Goal: Task Accomplishment & Management: Use online tool/utility

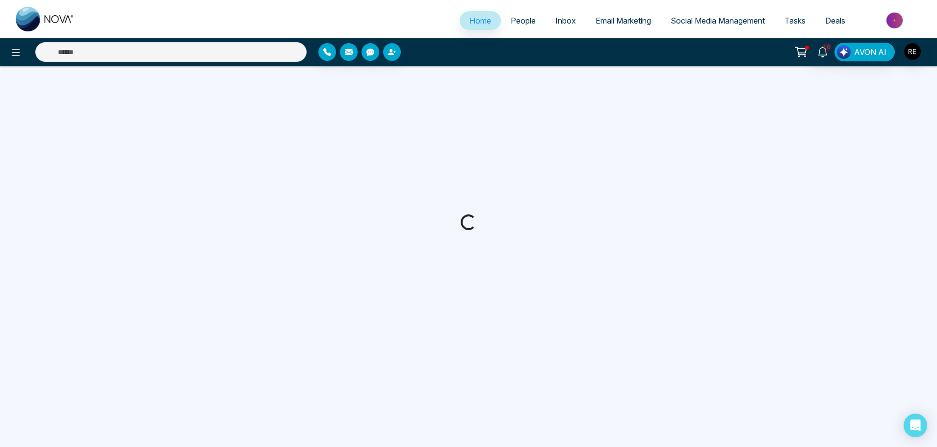
select select "*"
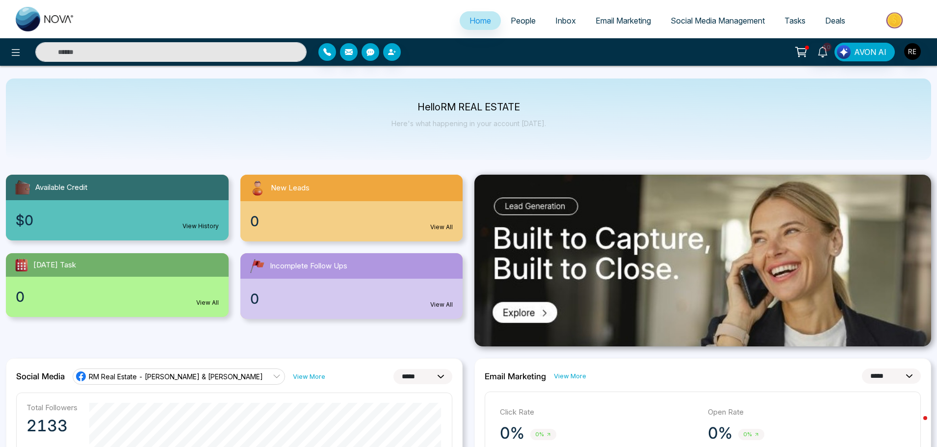
click at [685, 23] on span "Social Media Management" at bounding box center [717, 21] width 94 height 10
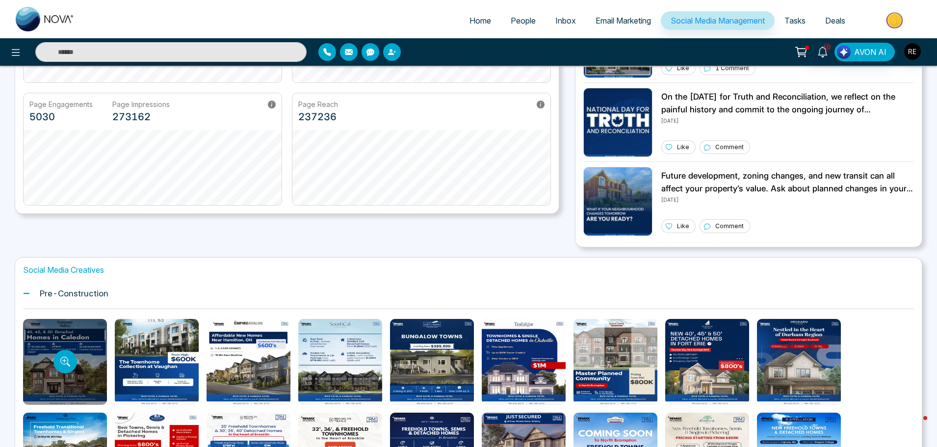
scroll to position [334, 0]
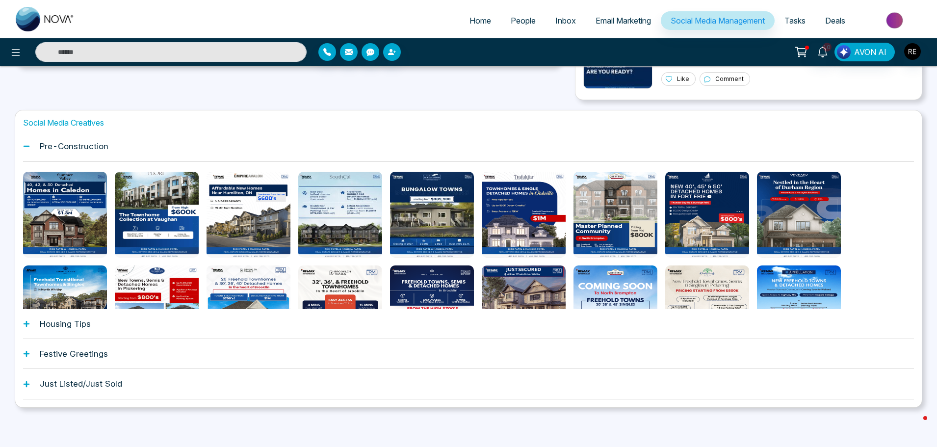
click at [29, 326] on icon at bounding box center [26, 323] width 7 height 7
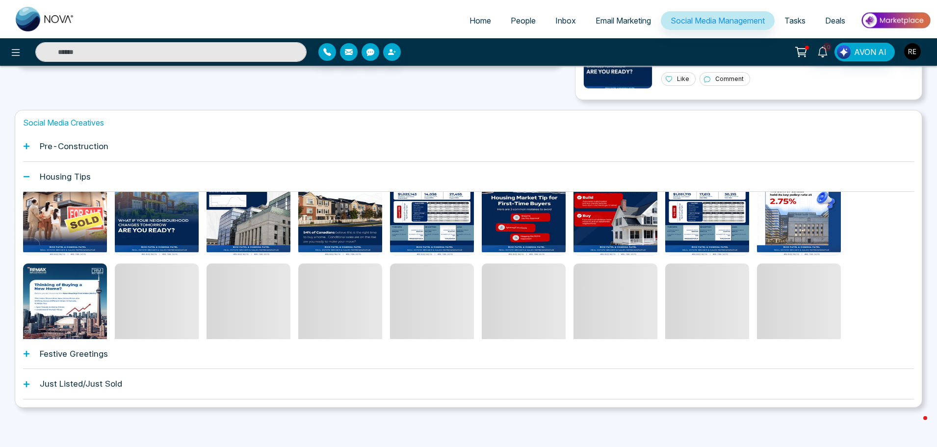
scroll to position [49, 0]
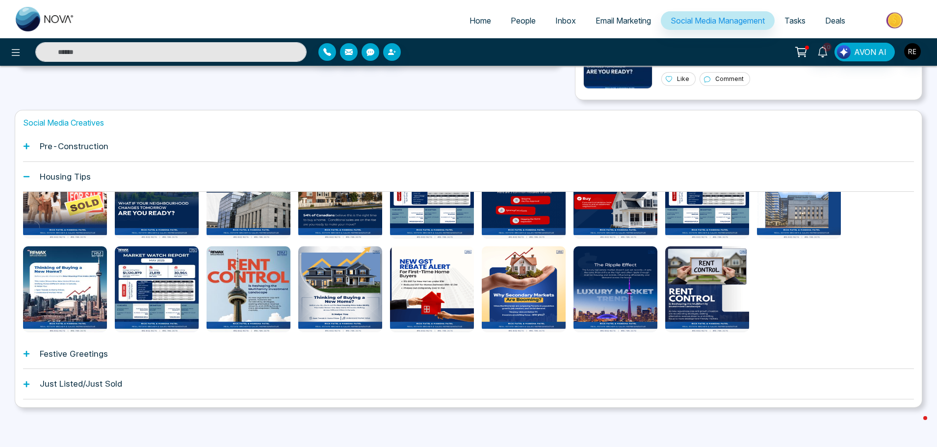
click at [28, 355] on icon at bounding box center [26, 353] width 7 height 7
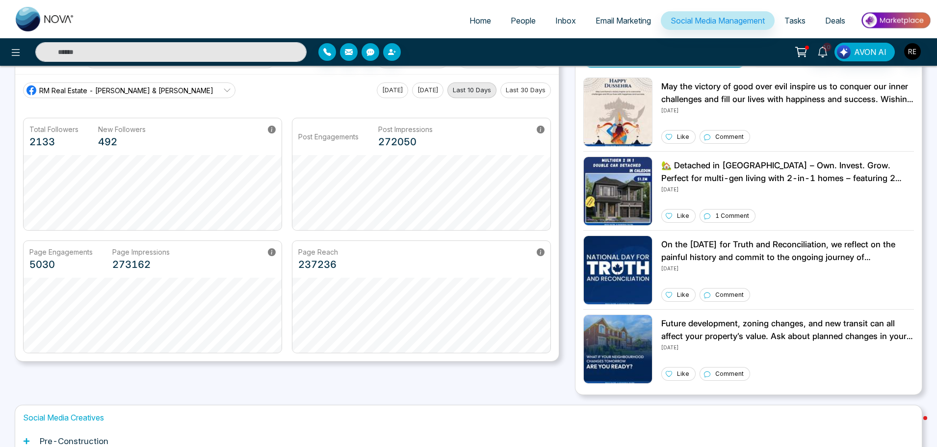
scroll to position [0, 0]
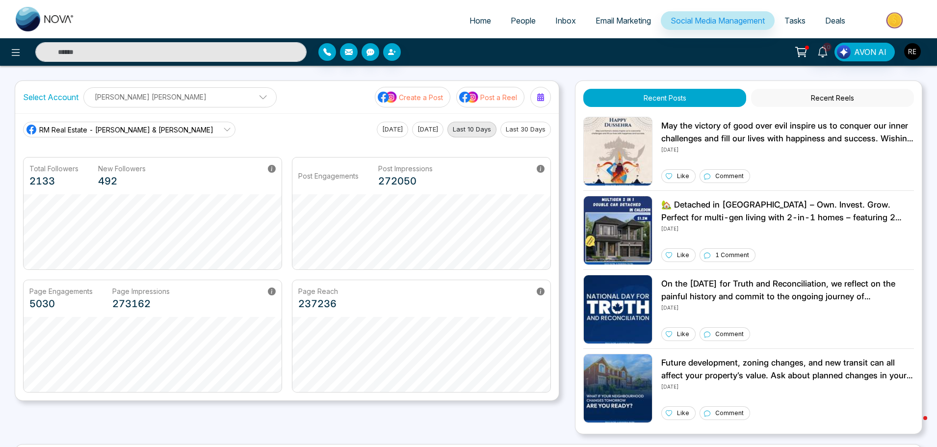
drag, startPoint x: 473, startPoint y: 22, endPoint x: 478, endPoint y: 21, distance: 5.0
click at [473, 23] on span "Home" at bounding box center [480, 21] width 22 height 10
click at [478, 21] on span "Home" at bounding box center [480, 21] width 22 height 10
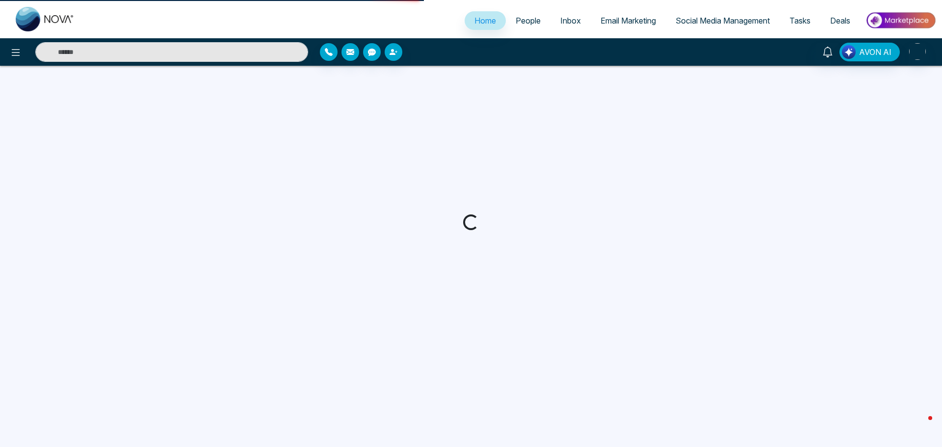
select select "*"
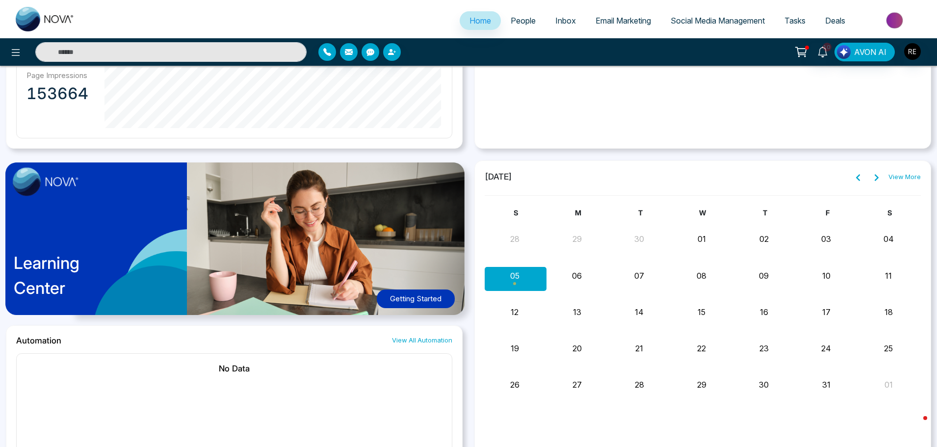
scroll to position [687, 0]
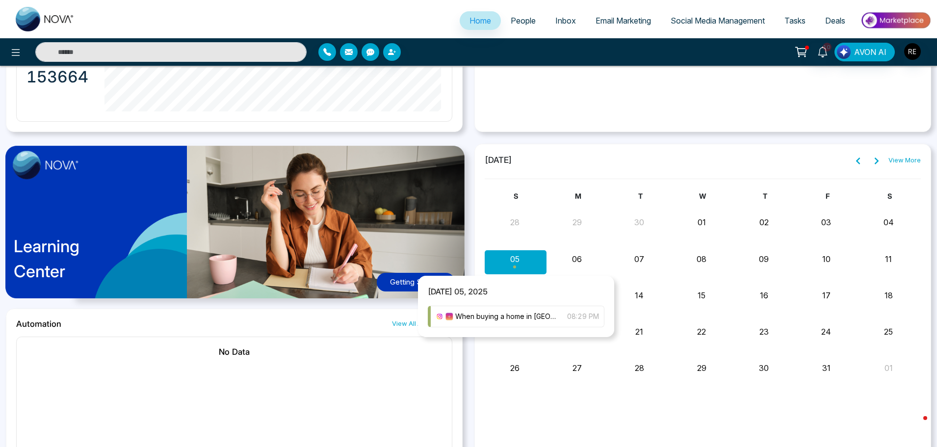
click at [524, 264] on div "Month View" at bounding box center [516, 262] width 62 height 24
click at [532, 320] on span "When buying a home in [GEOGRAPHIC_DATA], it’s easy to assume everything you see…" at bounding box center [506, 316] width 102 height 11
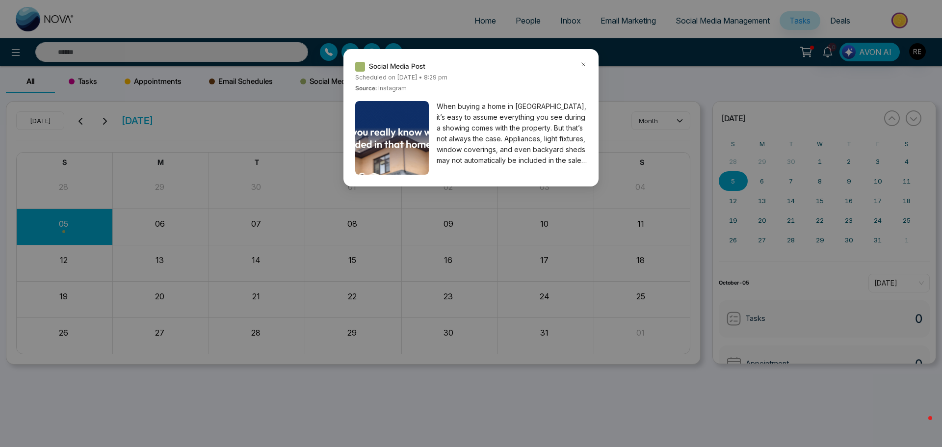
click at [457, 144] on span "When buying a home in [GEOGRAPHIC_DATA], it’s easy to assume everything you see…" at bounding box center [512, 133] width 150 height 65
click at [418, 145] on img at bounding box center [394, 199] width 157 height 196
click at [584, 62] on icon at bounding box center [583, 64] width 7 height 7
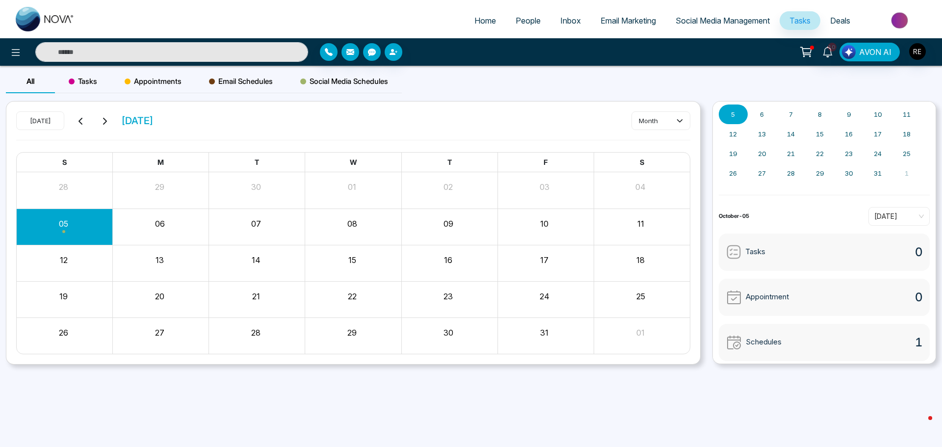
scroll to position [70, 0]
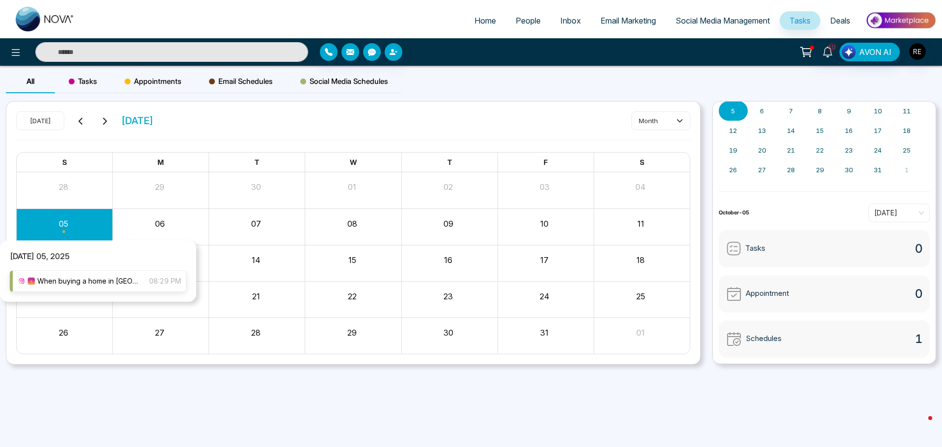
click at [32, 283] on img at bounding box center [31, 281] width 8 height 8
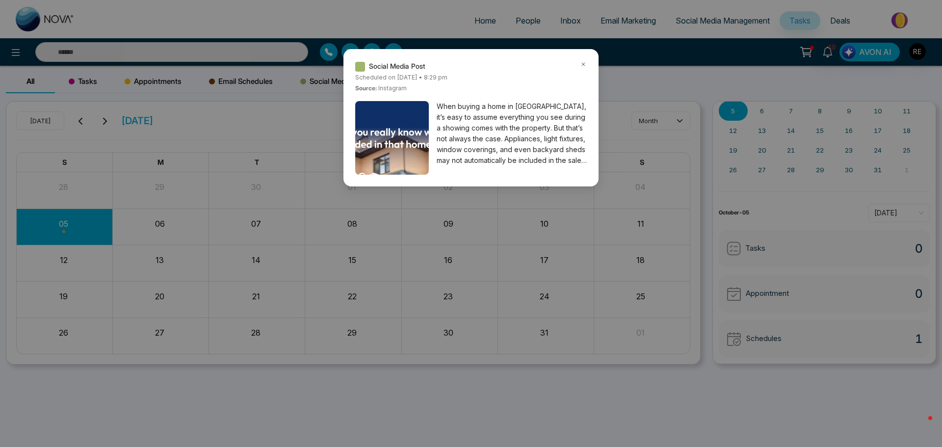
click at [480, 407] on div "Social Media Post Scheduled [DATE][DATE] • 8:29 pm Source: instagram When buyin…" at bounding box center [471, 223] width 942 height 447
click at [584, 66] on icon at bounding box center [583, 64] width 7 height 7
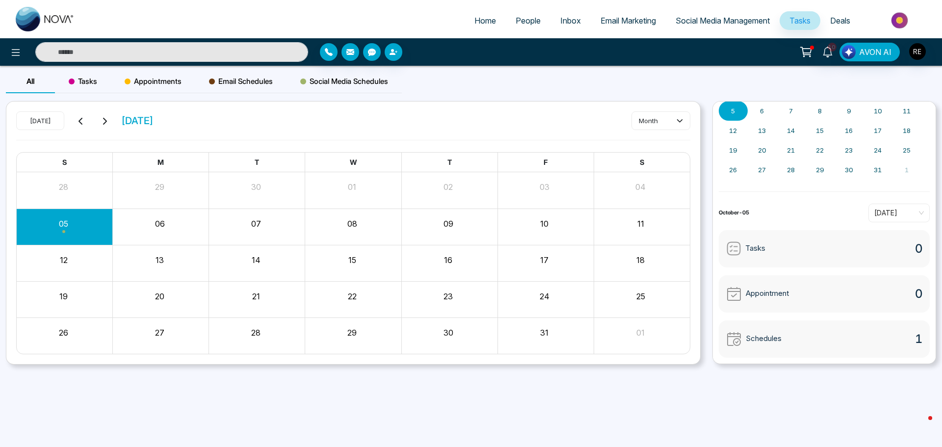
click at [685, 22] on span "Social Media Management" at bounding box center [722, 21] width 94 height 10
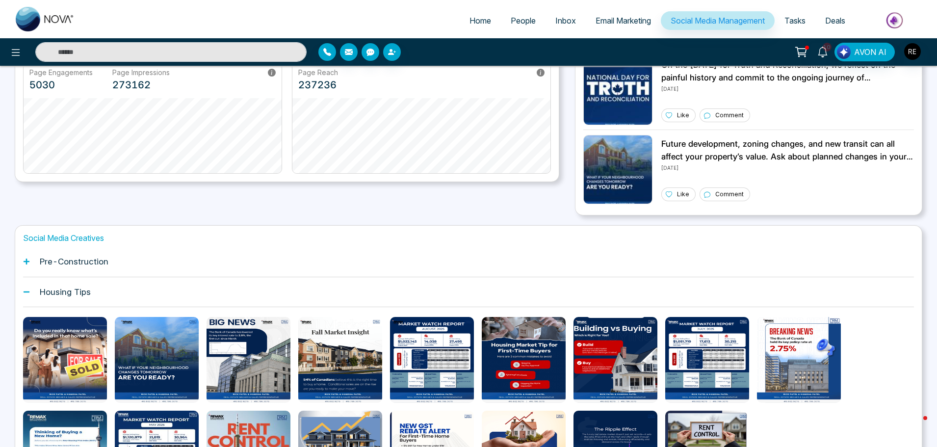
scroll to position [236, 0]
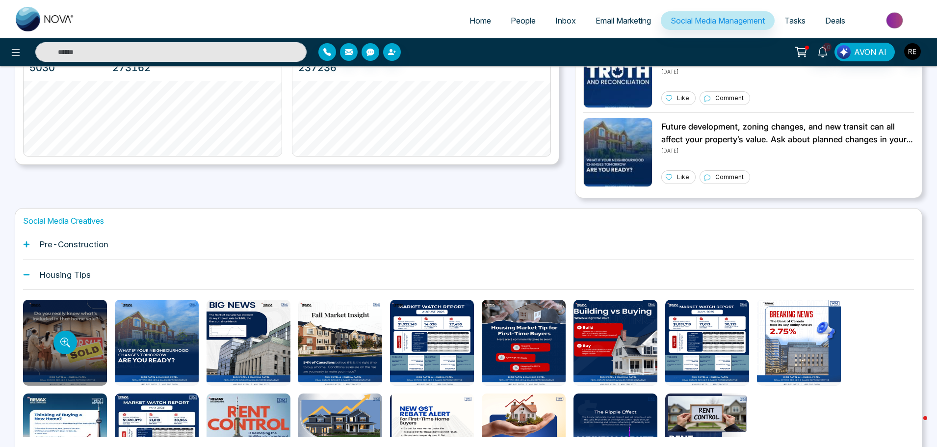
click at [86, 340] on div at bounding box center [65, 343] width 84 height 86
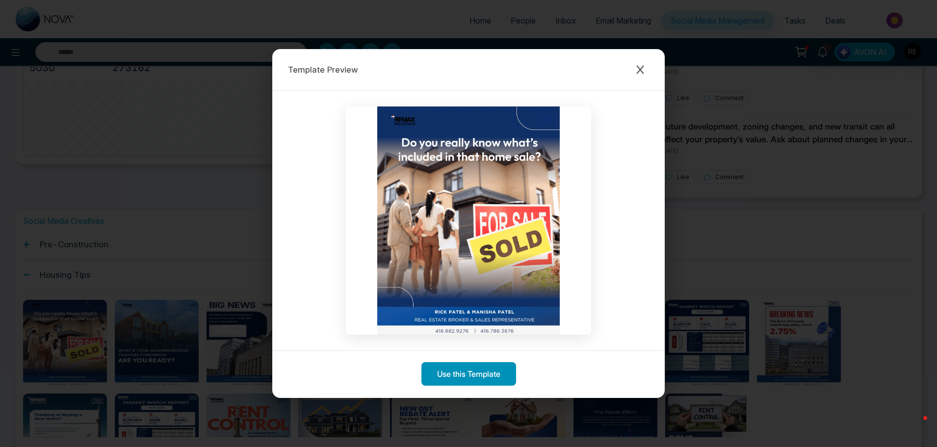
click at [478, 378] on button "Use this Template" at bounding box center [468, 374] width 95 height 24
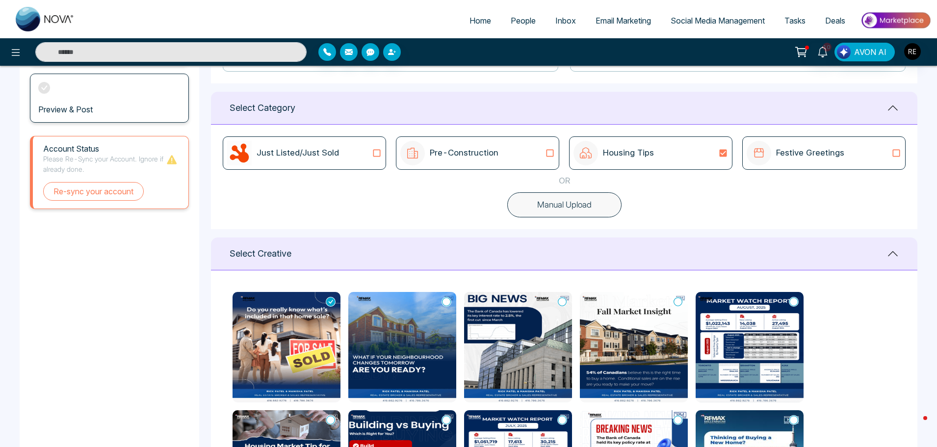
scroll to position [245, 0]
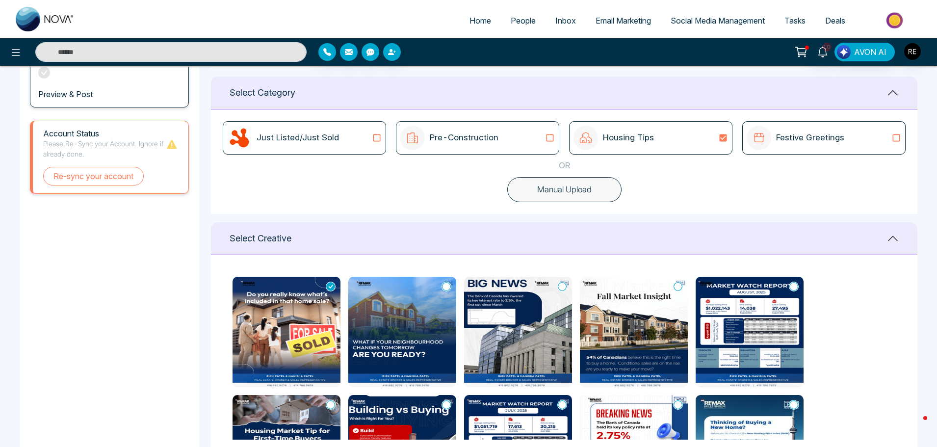
type textarea "**********"
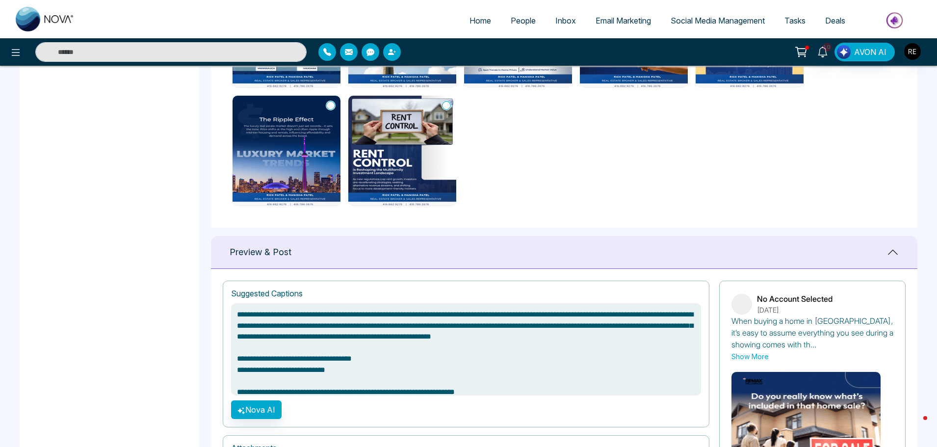
scroll to position [490, 0]
